Goal: Information Seeking & Learning: Learn about a topic

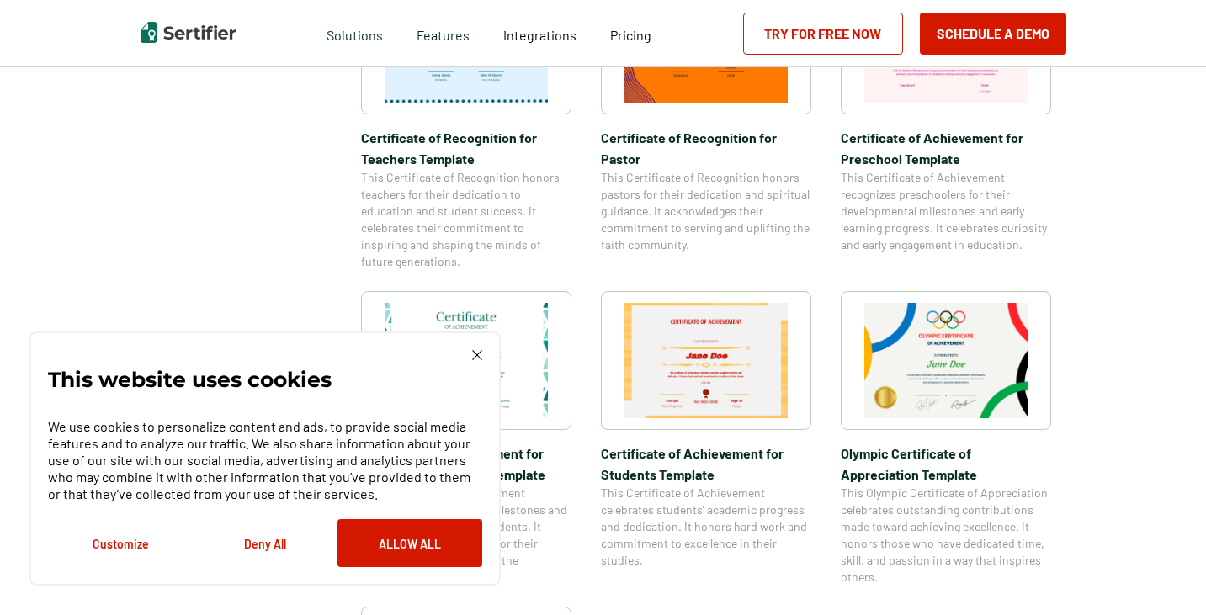
scroll to position [1010, 0]
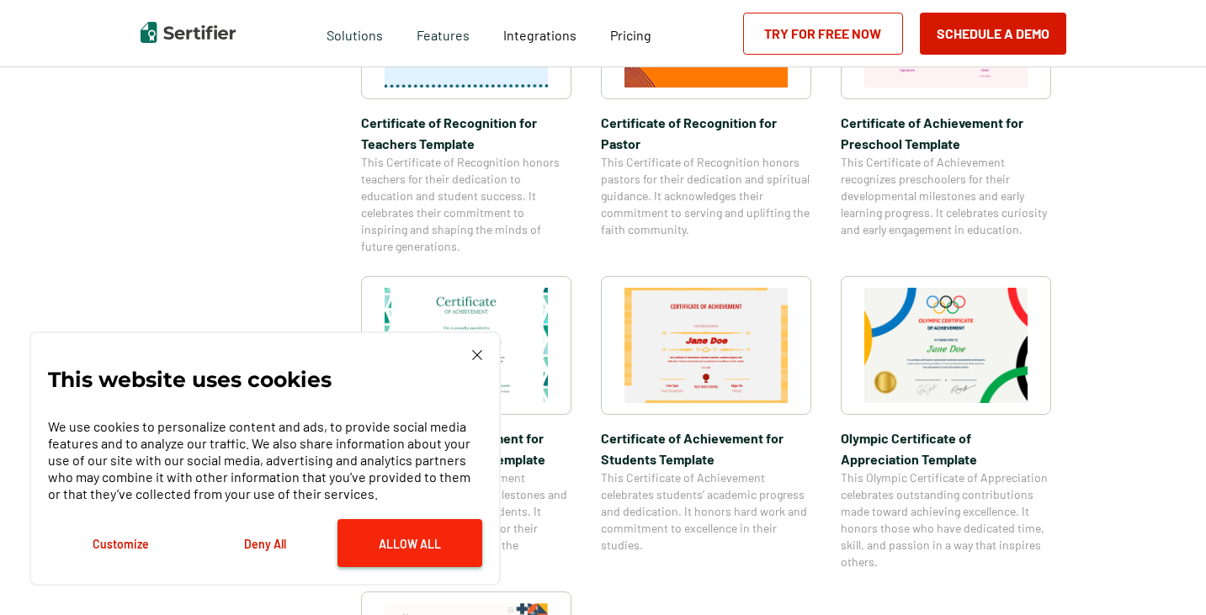
click at [368, 549] on button "Allow All" at bounding box center [409, 543] width 145 height 48
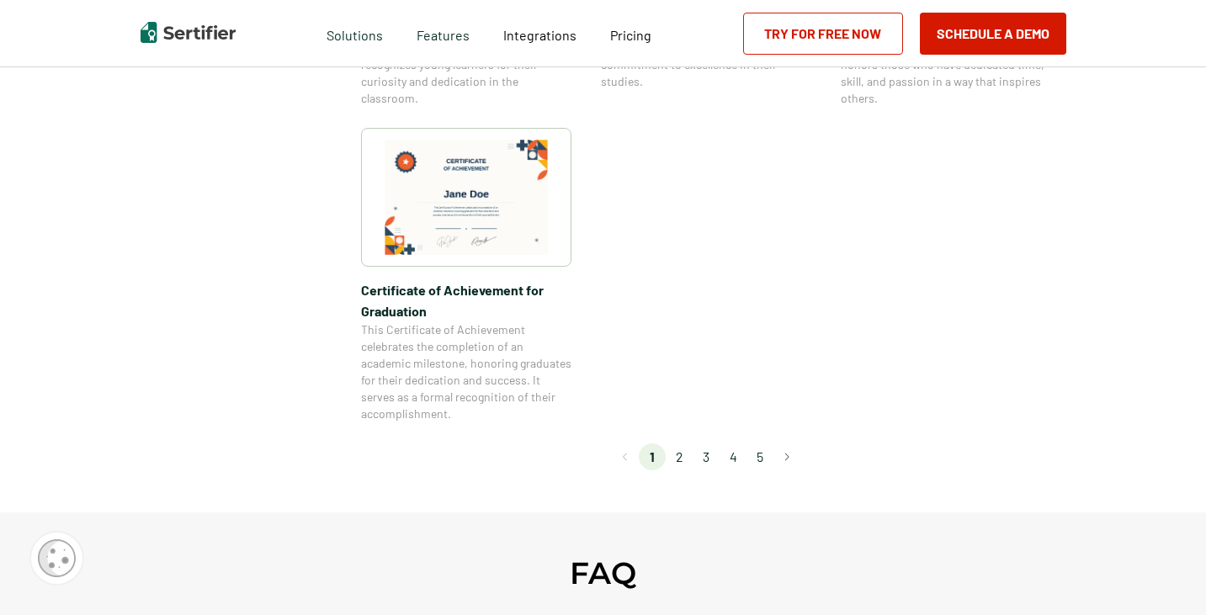
scroll to position [1515, 0]
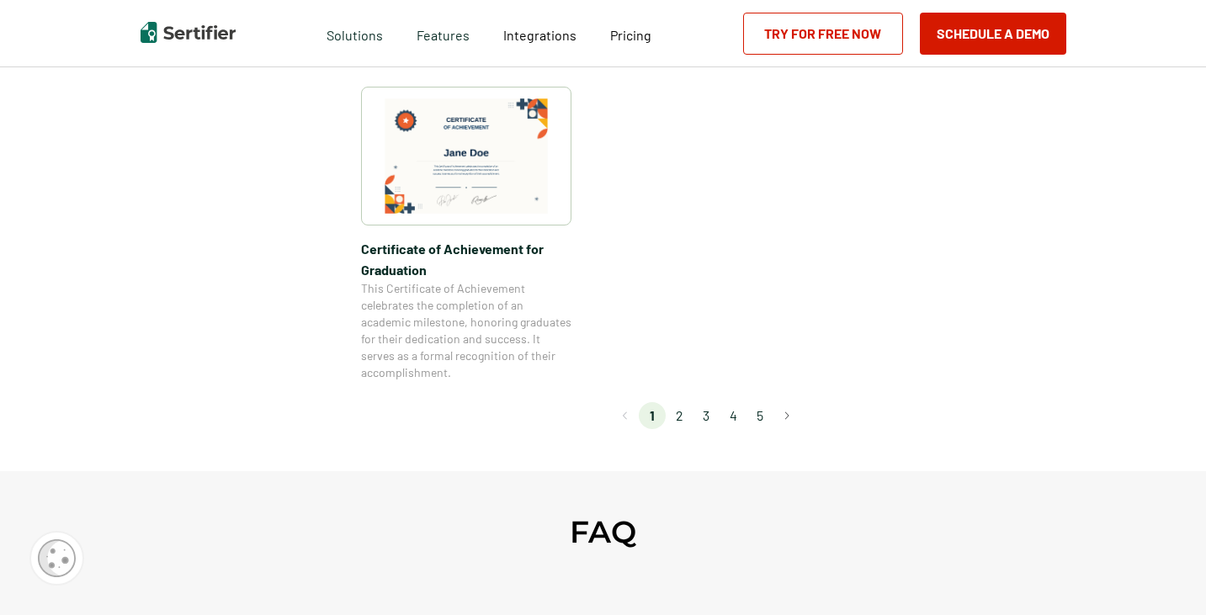
click at [681, 418] on li "2" at bounding box center [679, 415] width 27 height 27
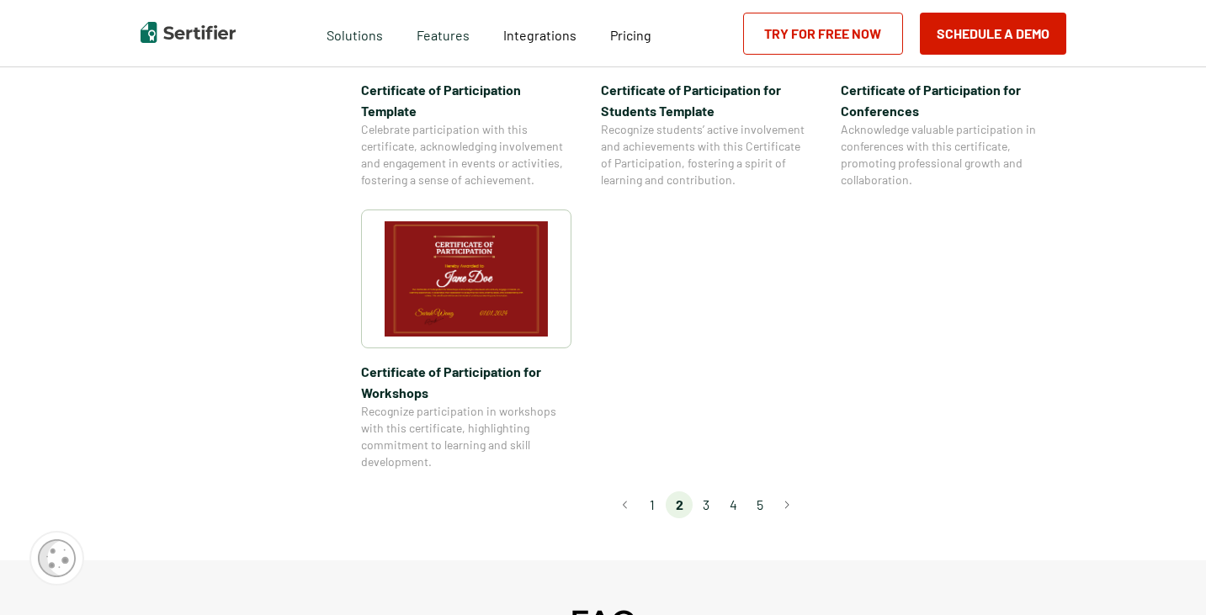
scroll to position [1431, 0]
click at [701, 491] on li "3" at bounding box center [706, 504] width 27 height 27
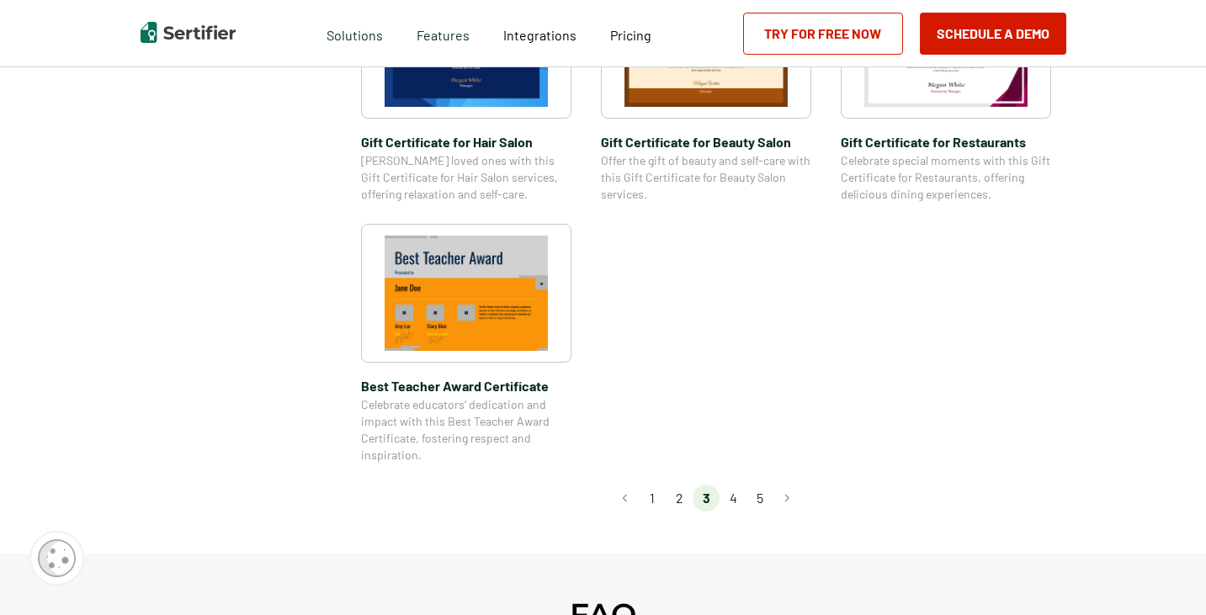
scroll to position [1262, 0]
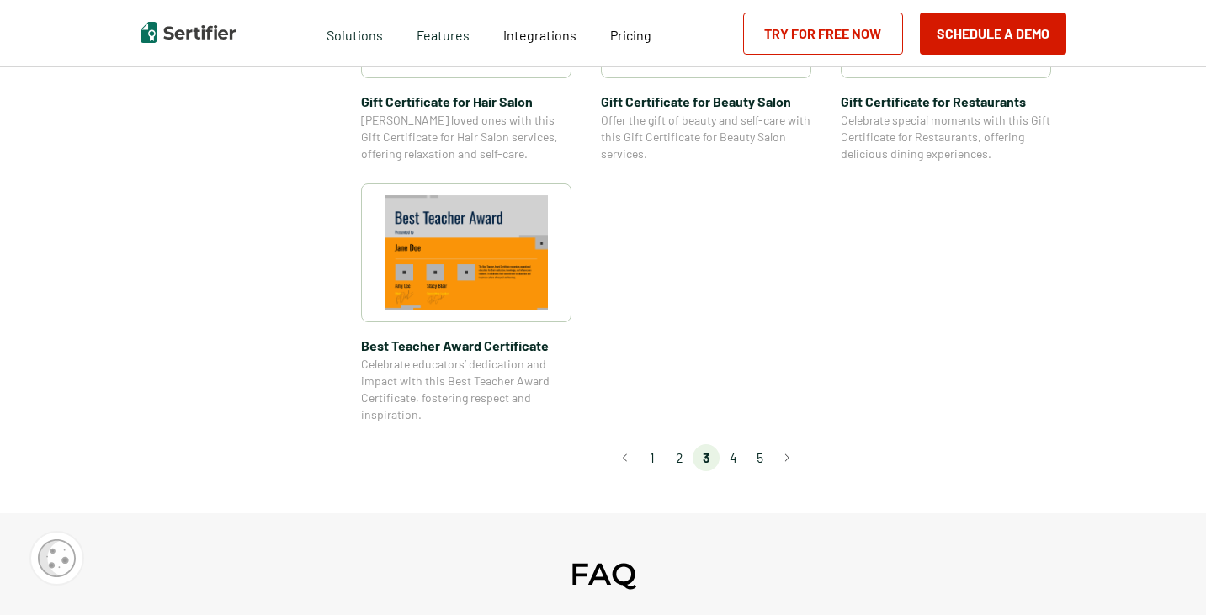
click at [740, 459] on li "4" at bounding box center [732, 457] width 27 height 27
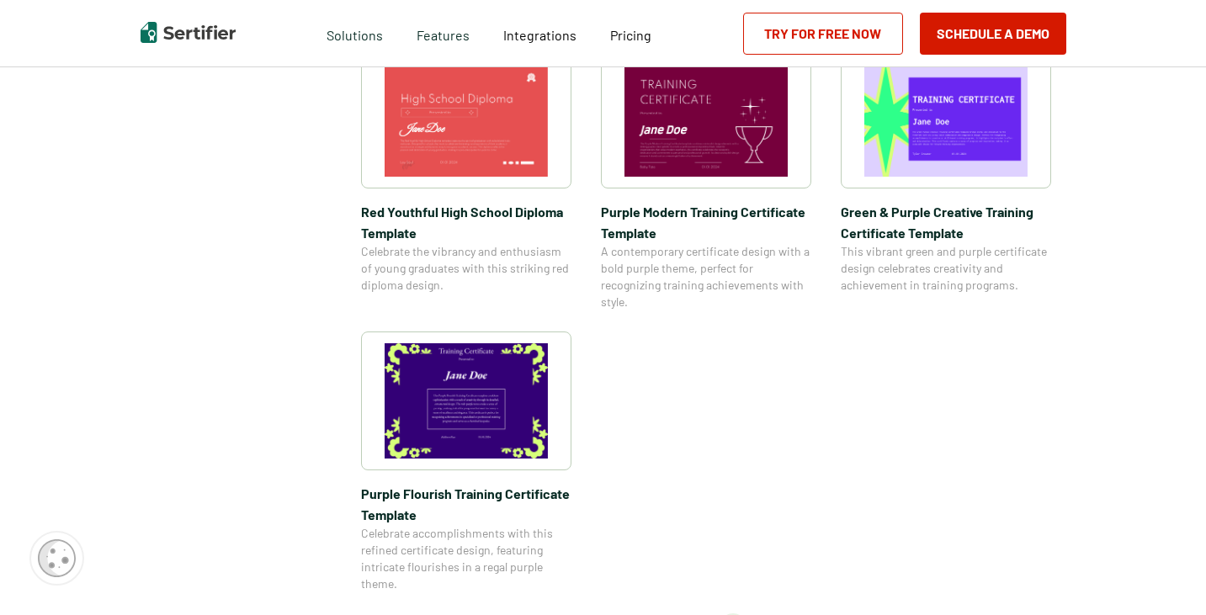
scroll to position [1178, 0]
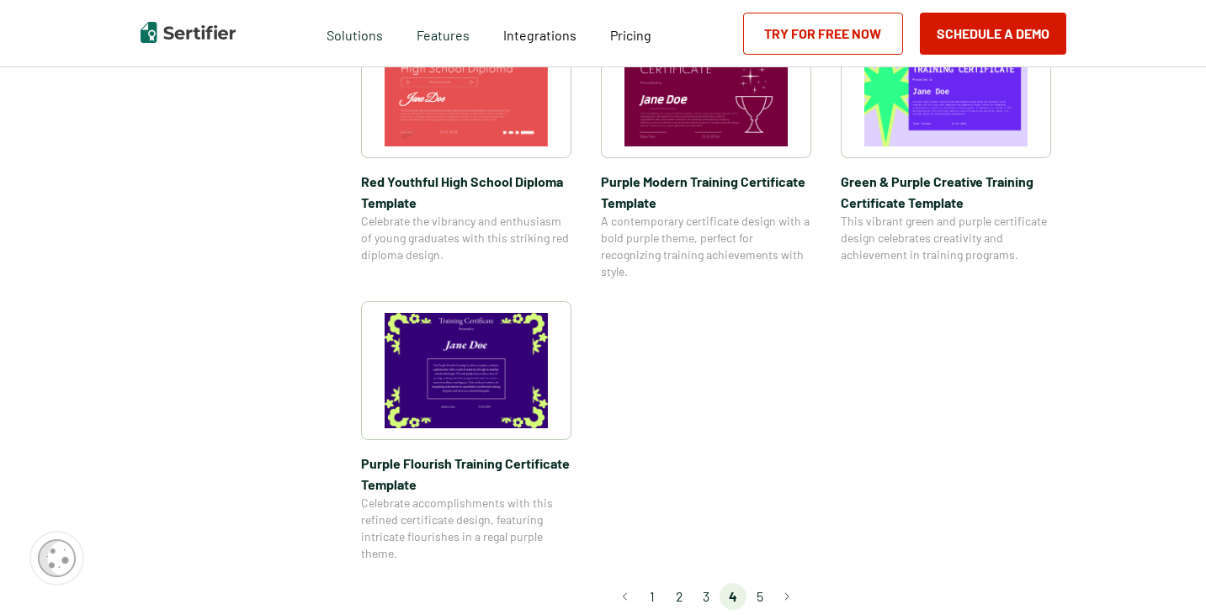
click at [761, 597] on li "5" at bounding box center [759, 596] width 27 height 27
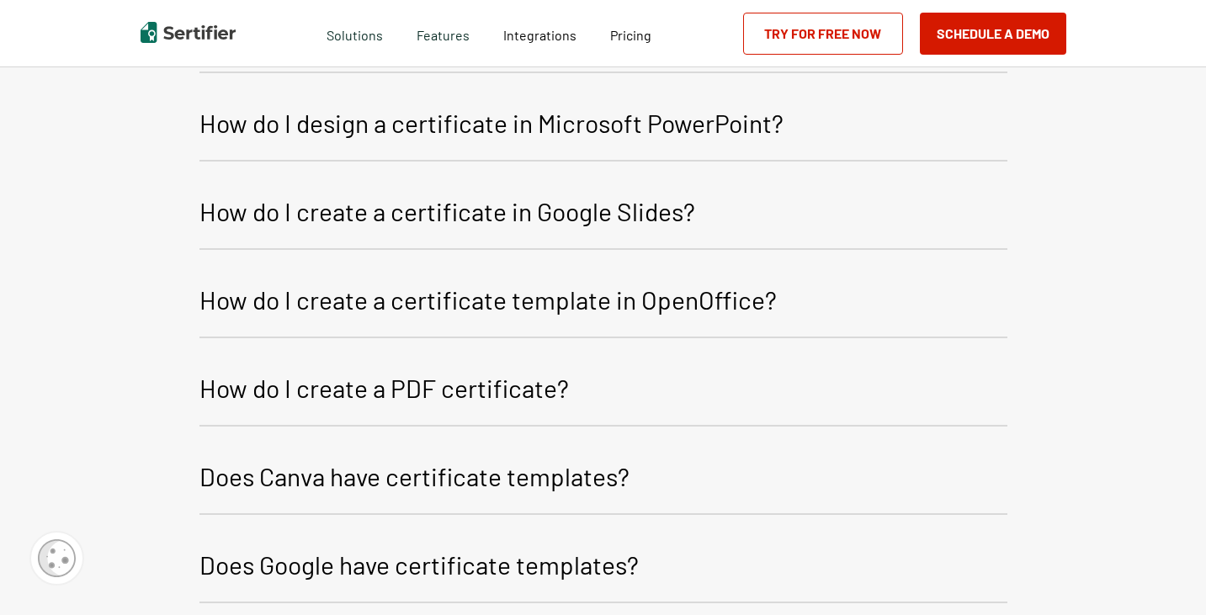
scroll to position [1094, 0]
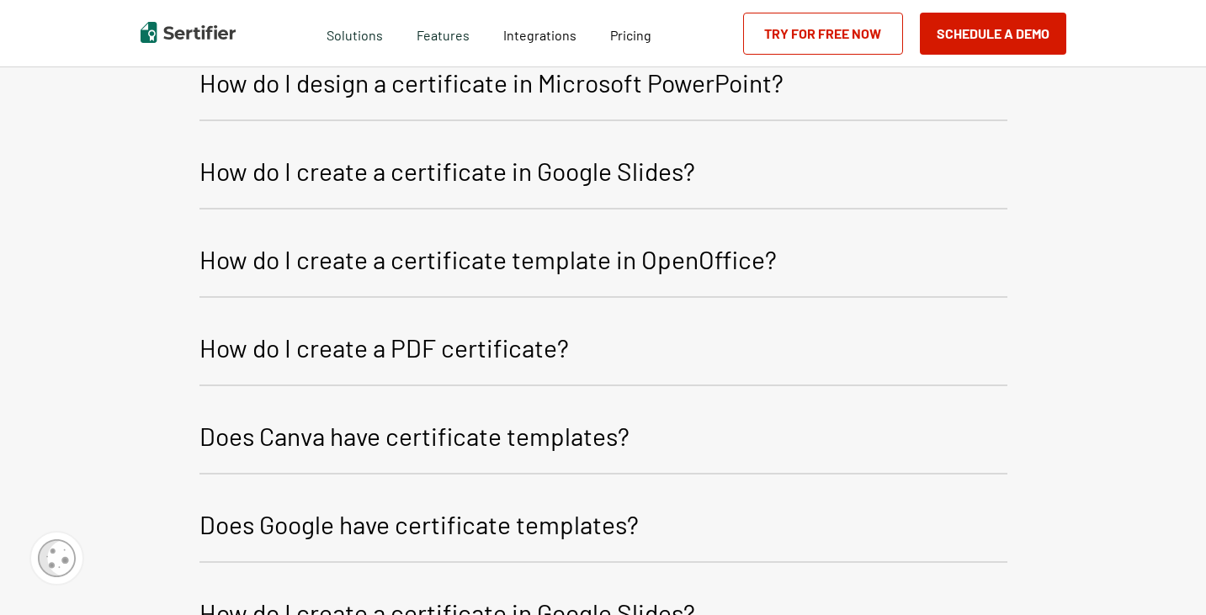
click at [483, 512] on p "Does Google have certificate templates?" at bounding box center [418, 524] width 439 height 40
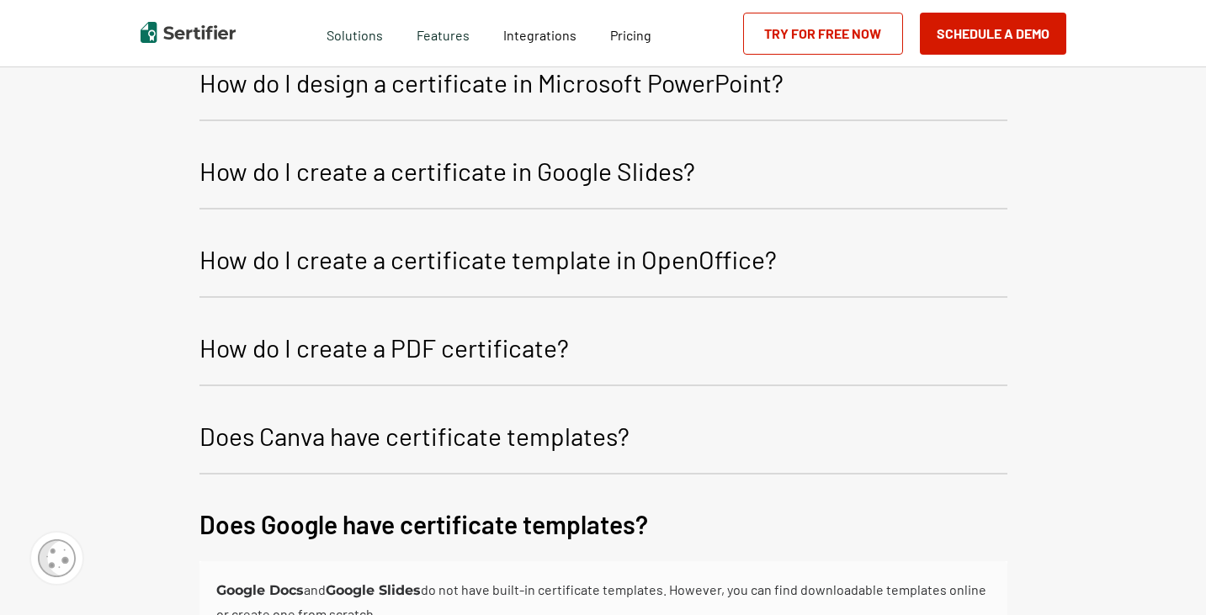
click at [597, 250] on p "How do I create a certificate template in OpenOffice?" at bounding box center [487, 259] width 577 height 40
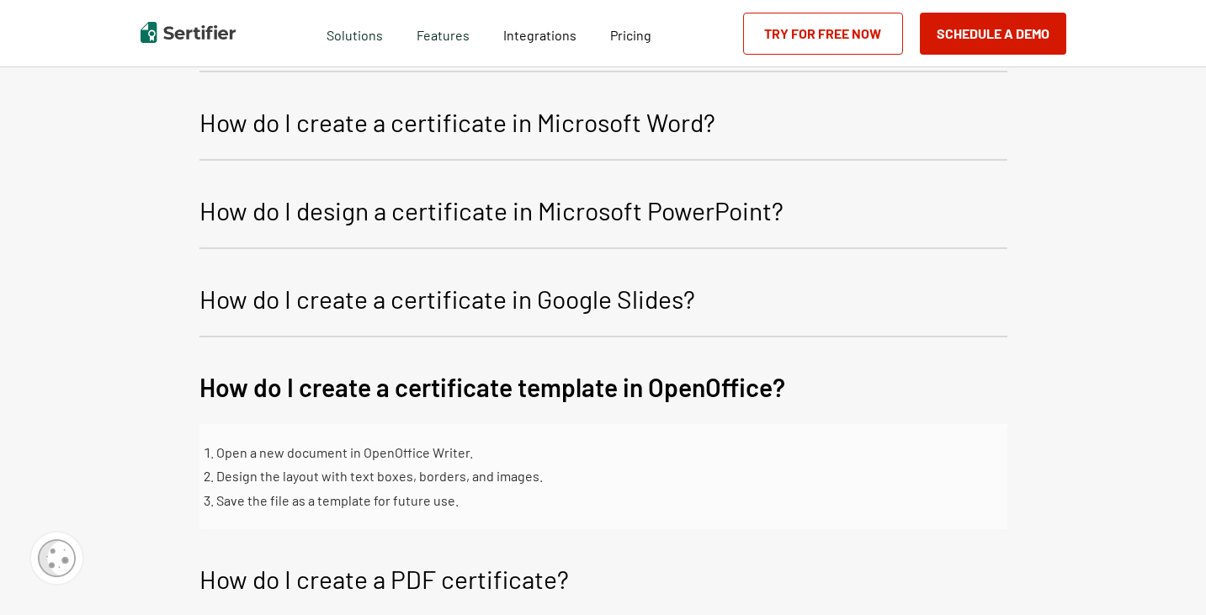
scroll to position [926, 0]
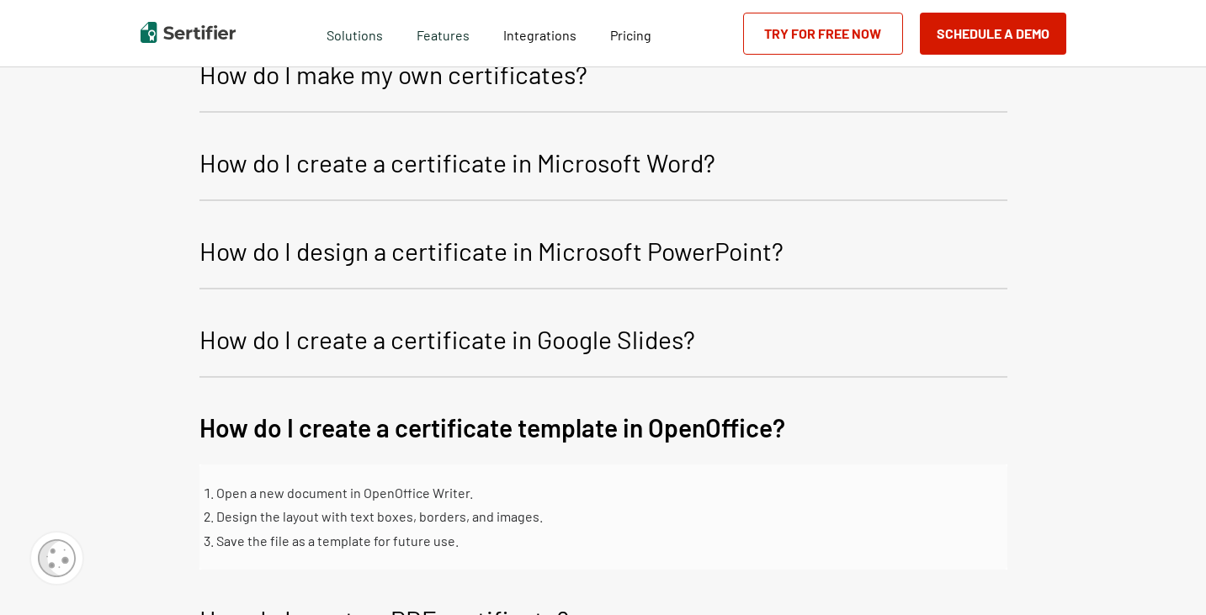
click at [538, 246] on p "How do I design a certificate in Microsoft PowerPoint?" at bounding box center [491, 251] width 584 height 40
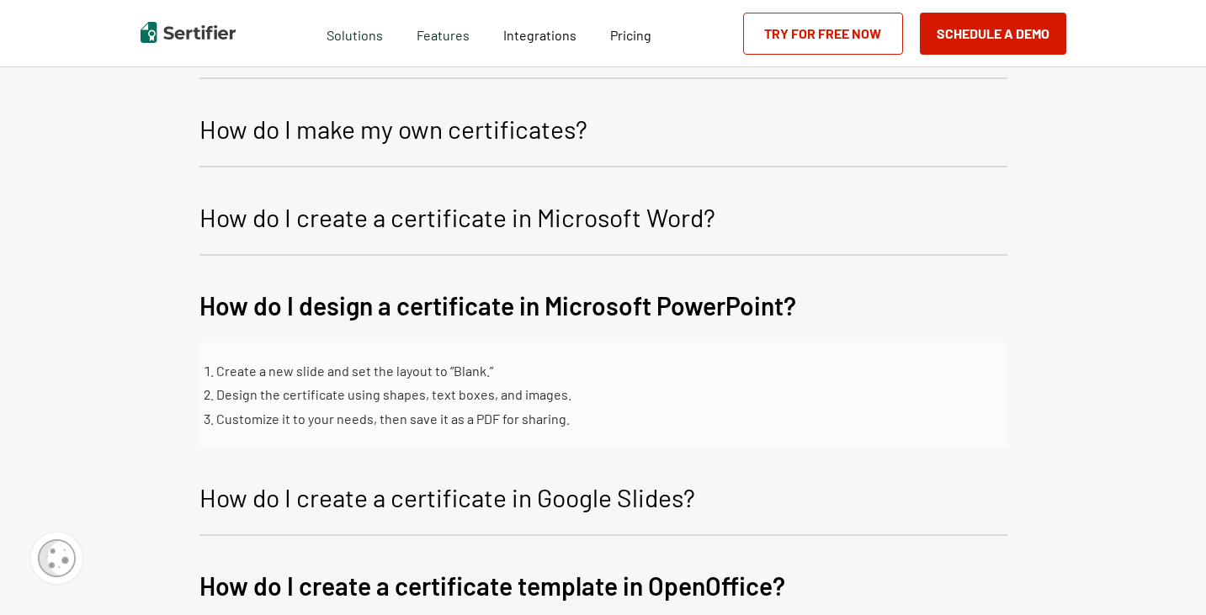
scroll to position [841, 0]
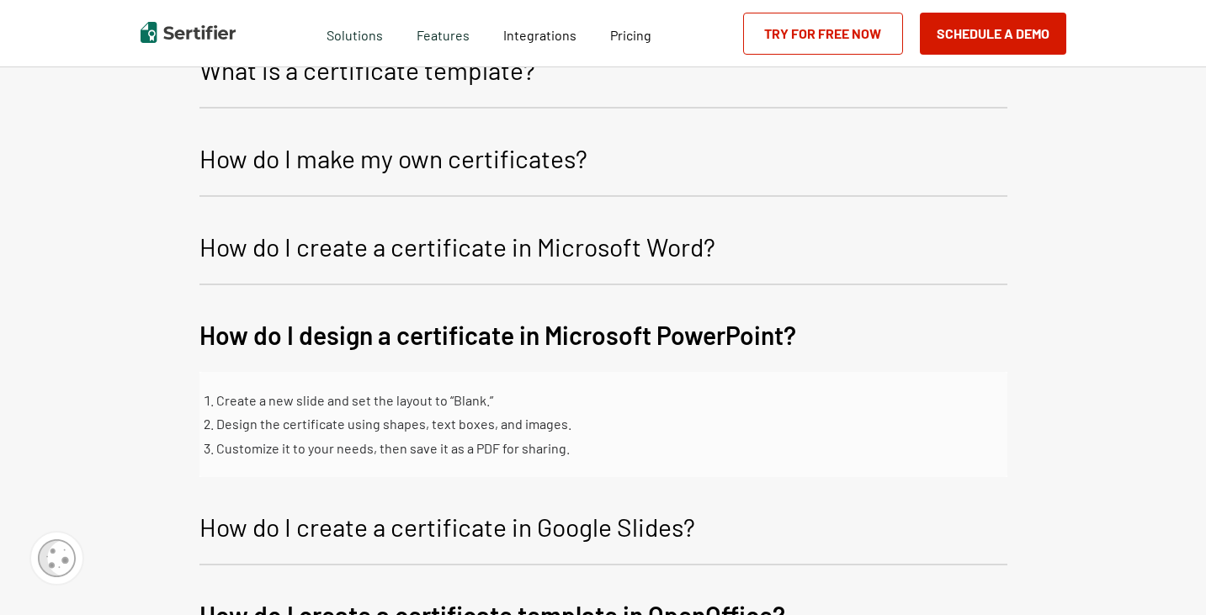
click at [487, 237] on p "How do I create a certificate in Microsoft Word?" at bounding box center [457, 246] width 516 height 40
